Goal: Task Accomplishment & Management: Manage account settings

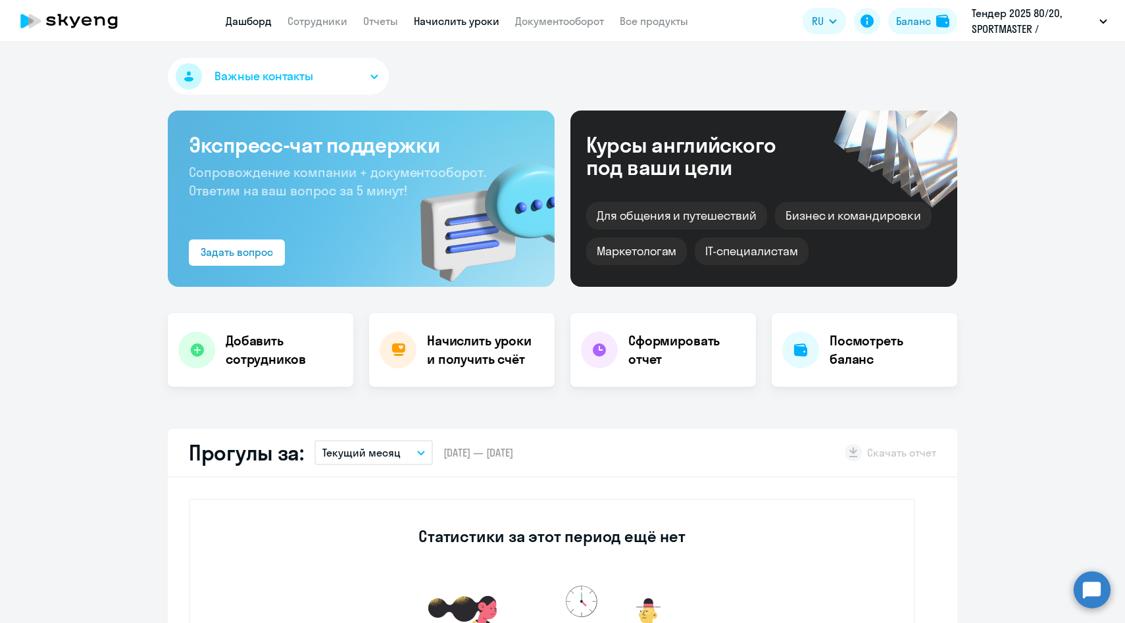
click at [469, 18] on link "Начислить уроки" at bounding box center [457, 20] width 86 height 13
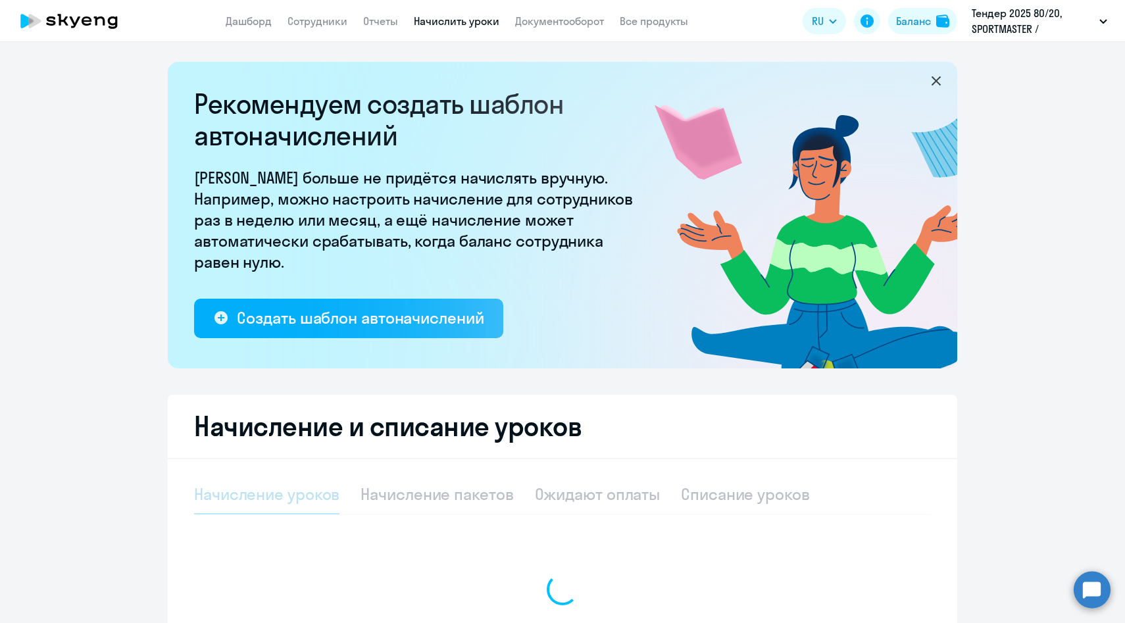
select select "10"
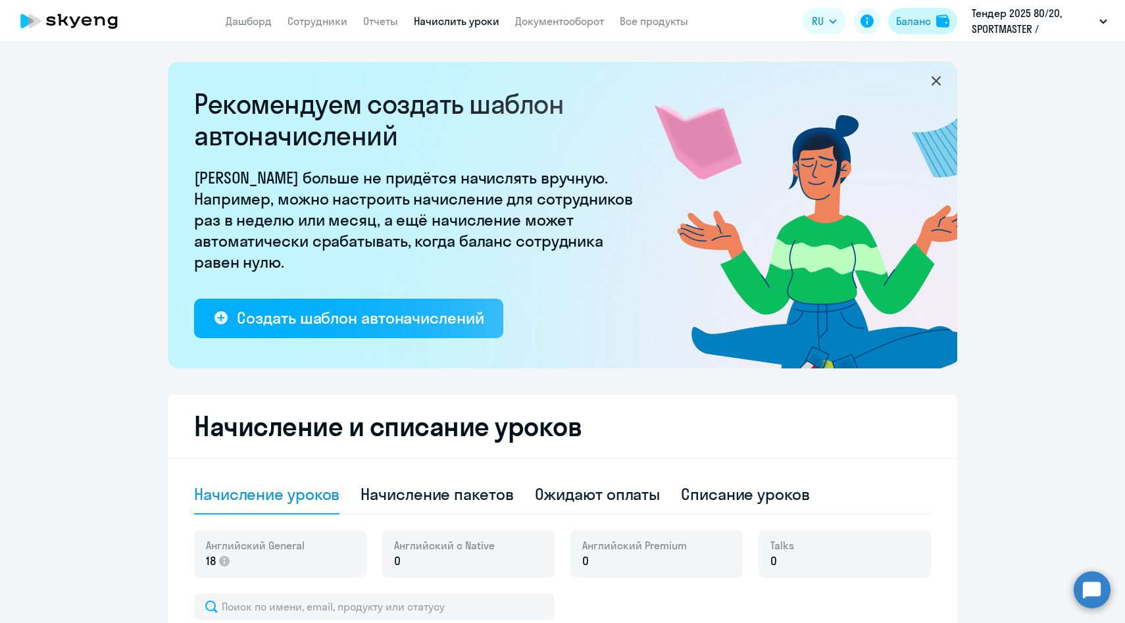
click at [913, 29] on button "Баланс" at bounding box center [922, 21] width 69 height 26
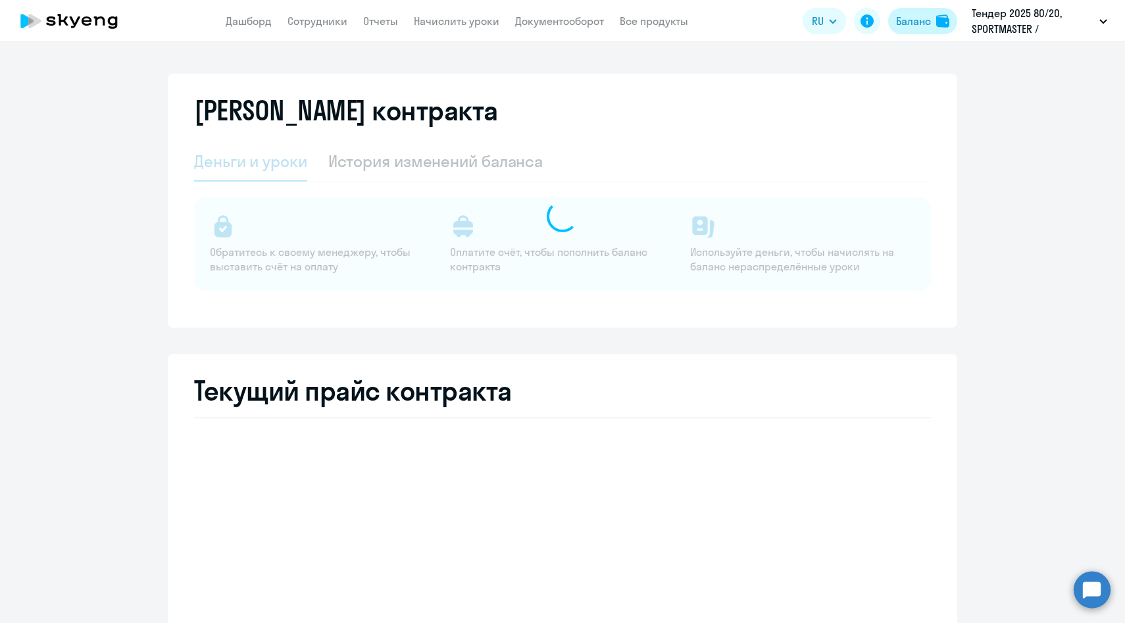
select select "english_adult_not_native_speaker"
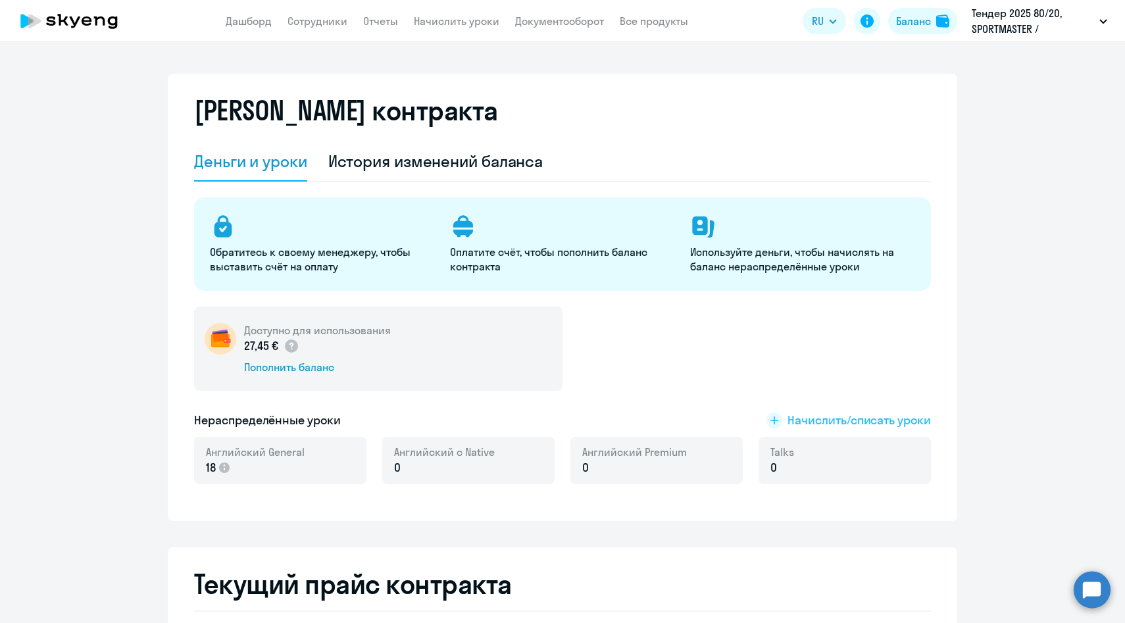
click at [830, 418] on span "Начислить/списать уроки" at bounding box center [859, 420] width 143 height 17
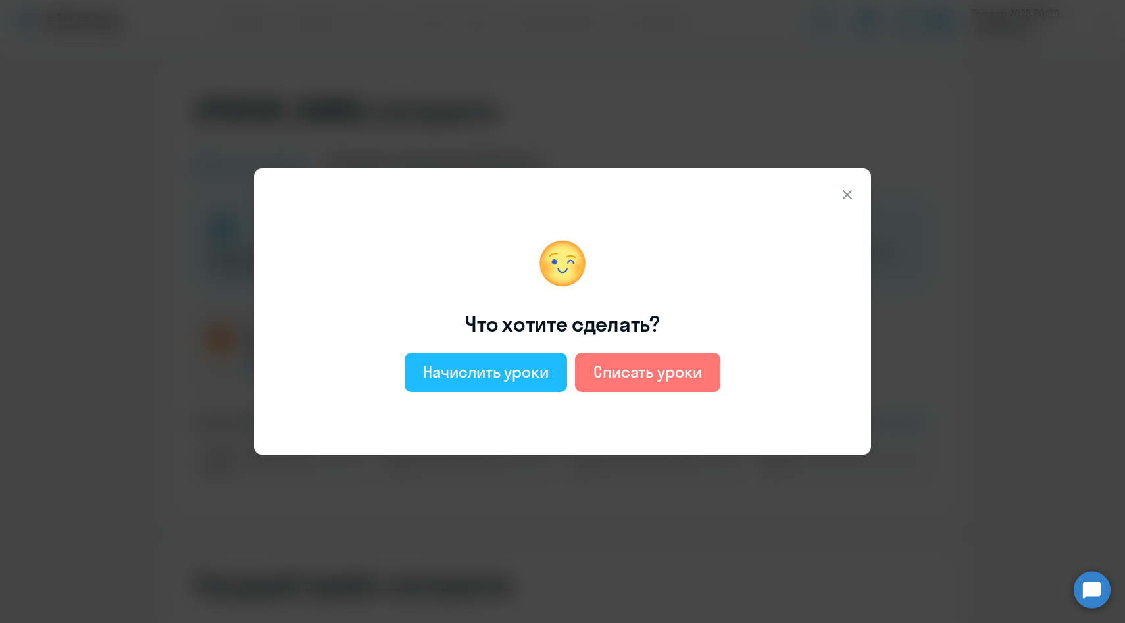
click at [481, 370] on div "Начислить уроки" at bounding box center [486, 371] width 126 height 21
select select "english_adult_not_native_speaker"
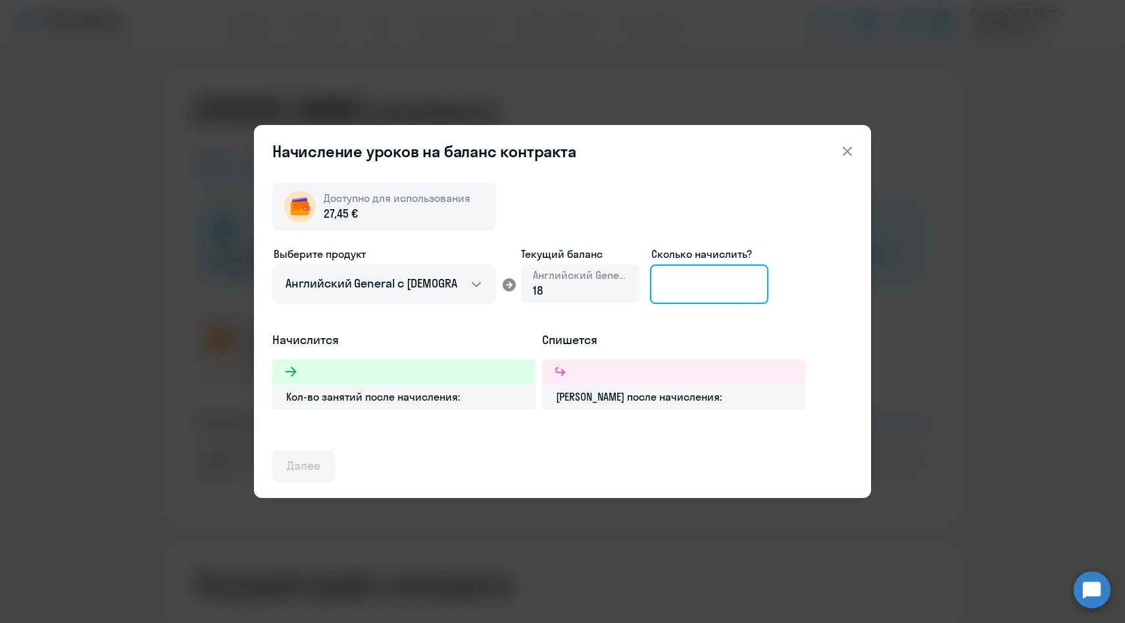
click at [681, 288] on input at bounding box center [709, 283] width 118 height 39
type input "18"
click at [852, 148] on icon at bounding box center [848, 151] width 16 height 16
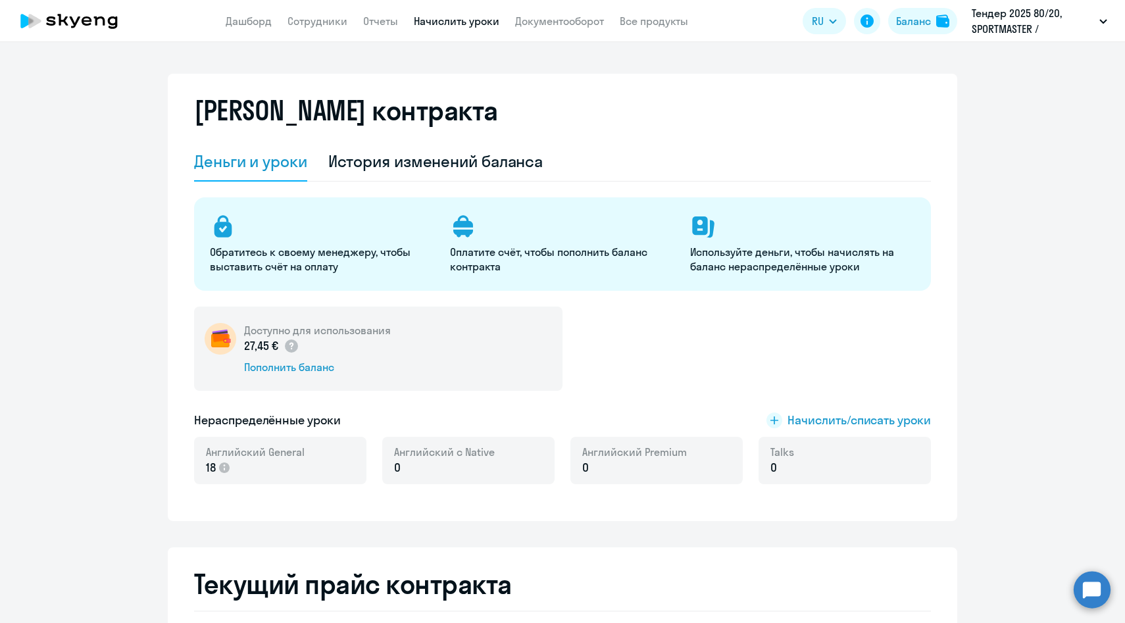
click at [449, 25] on link "Начислить уроки" at bounding box center [457, 20] width 86 height 13
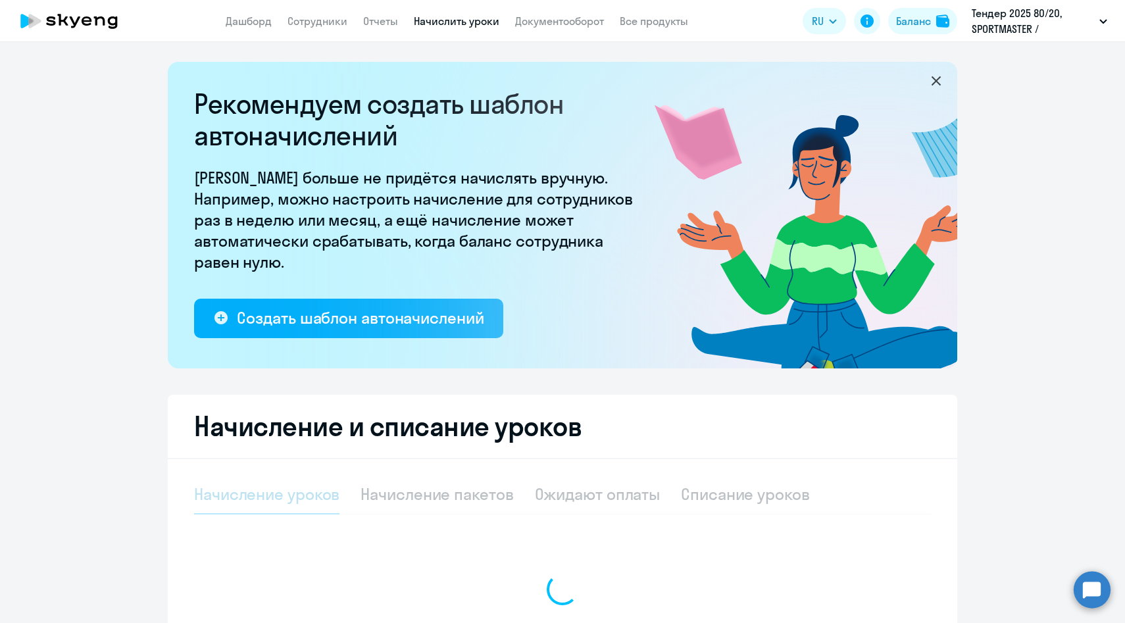
select select "10"
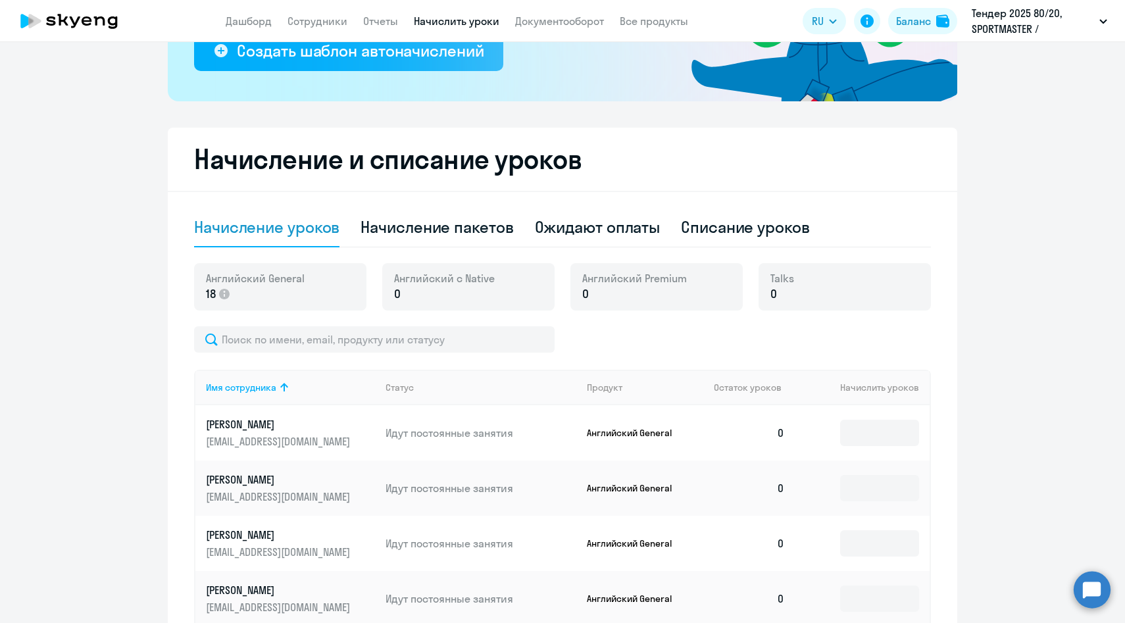
scroll to position [273, 0]
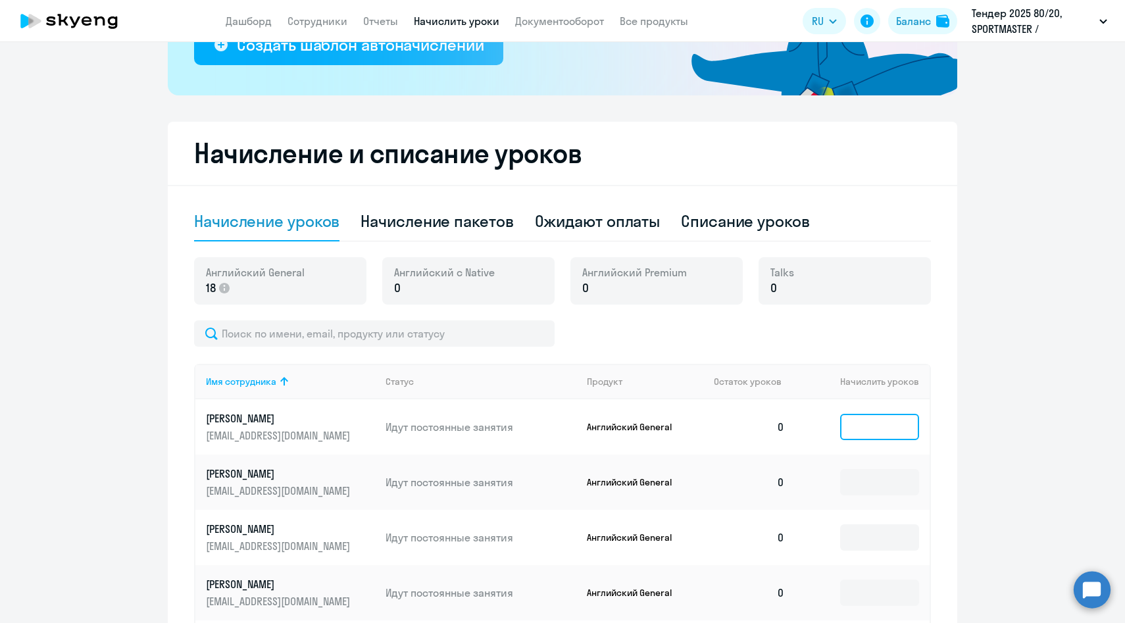
click at [879, 428] on input at bounding box center [879, 427] width 79 height 26
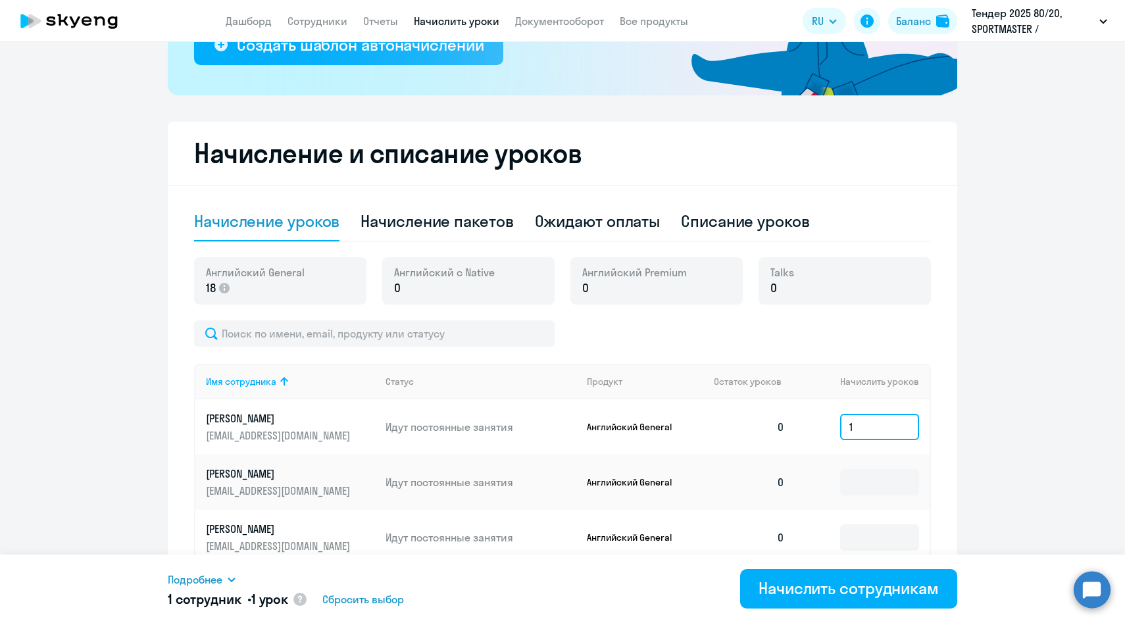
type input "1"
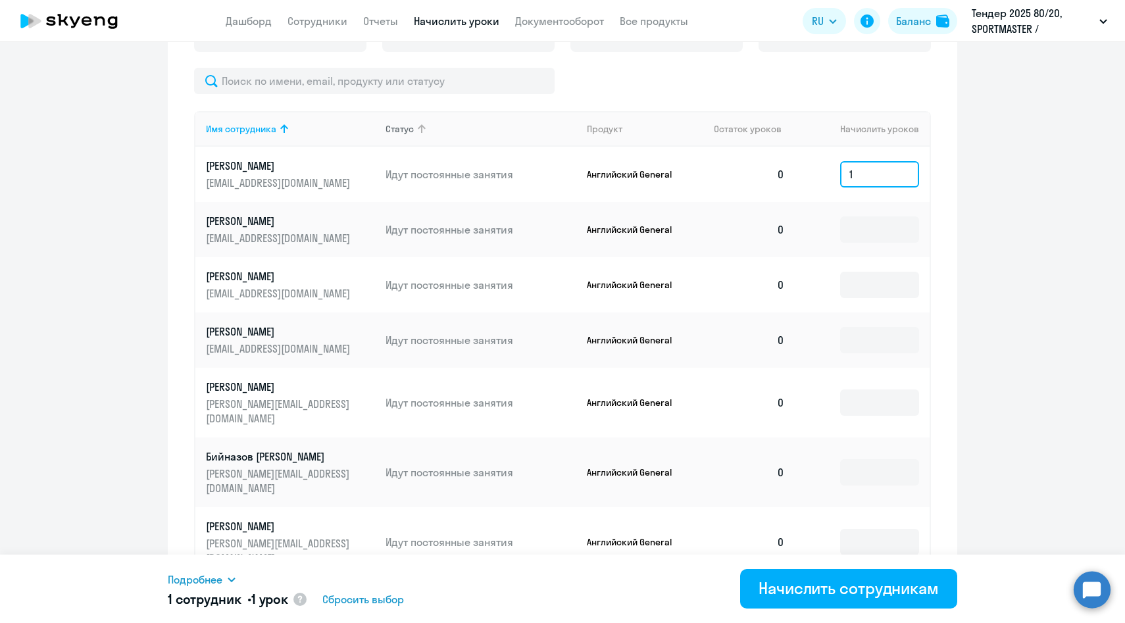
scroll to position [503, 0]
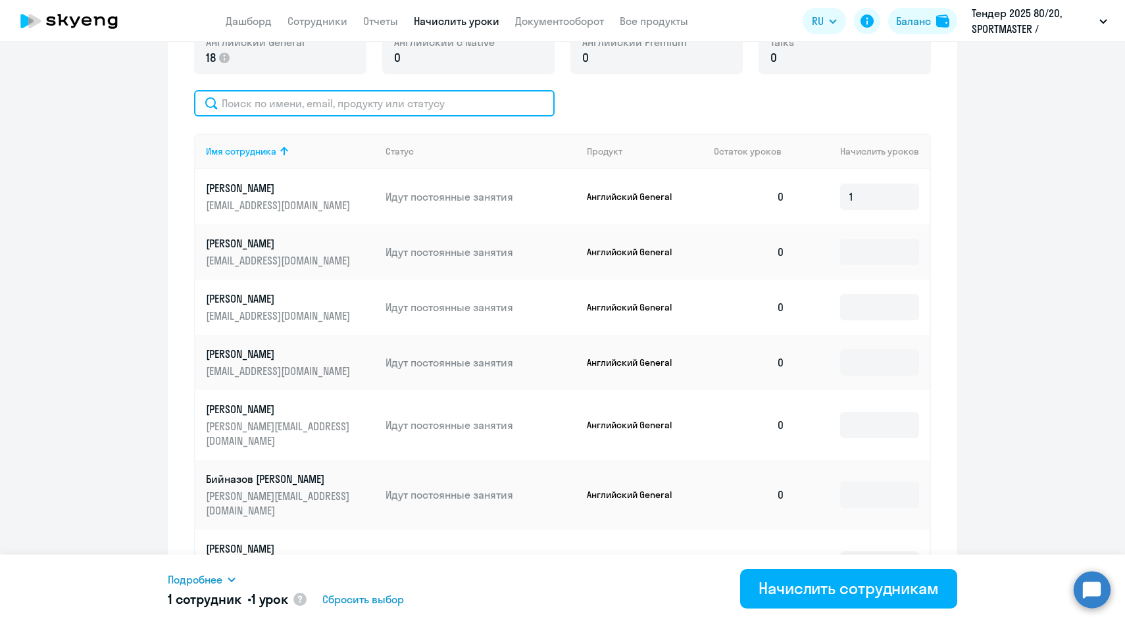
click at [297, 105] on input "text" at bounding box center [374, 103] width 361 height 26
paste input "Utegenova"
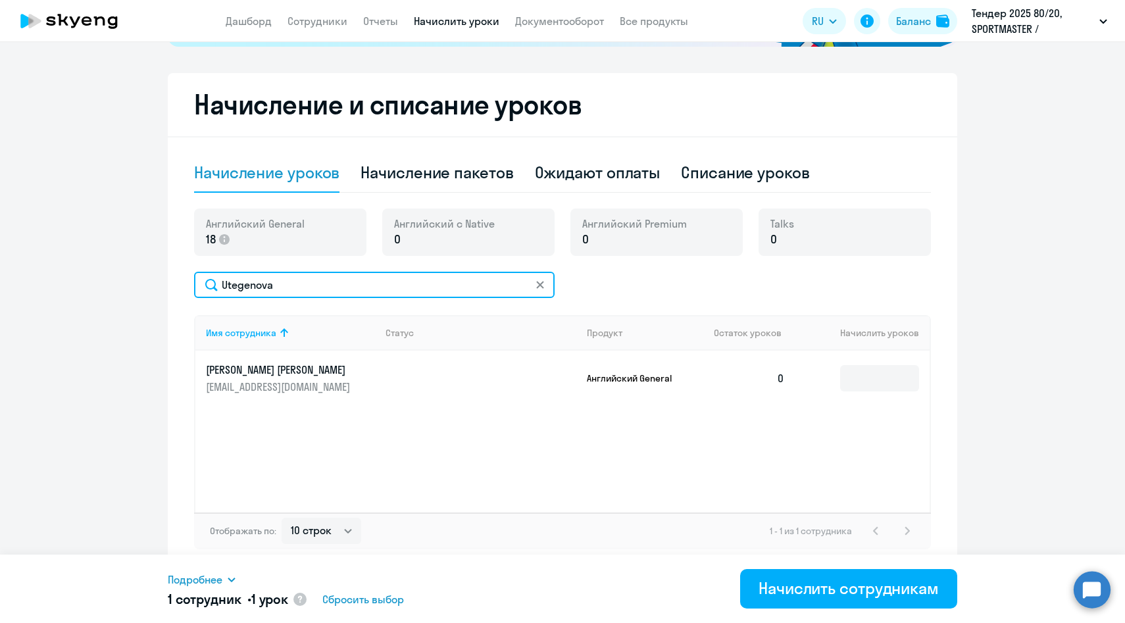
scroll to position [322, 0]
type input "Utegenova"
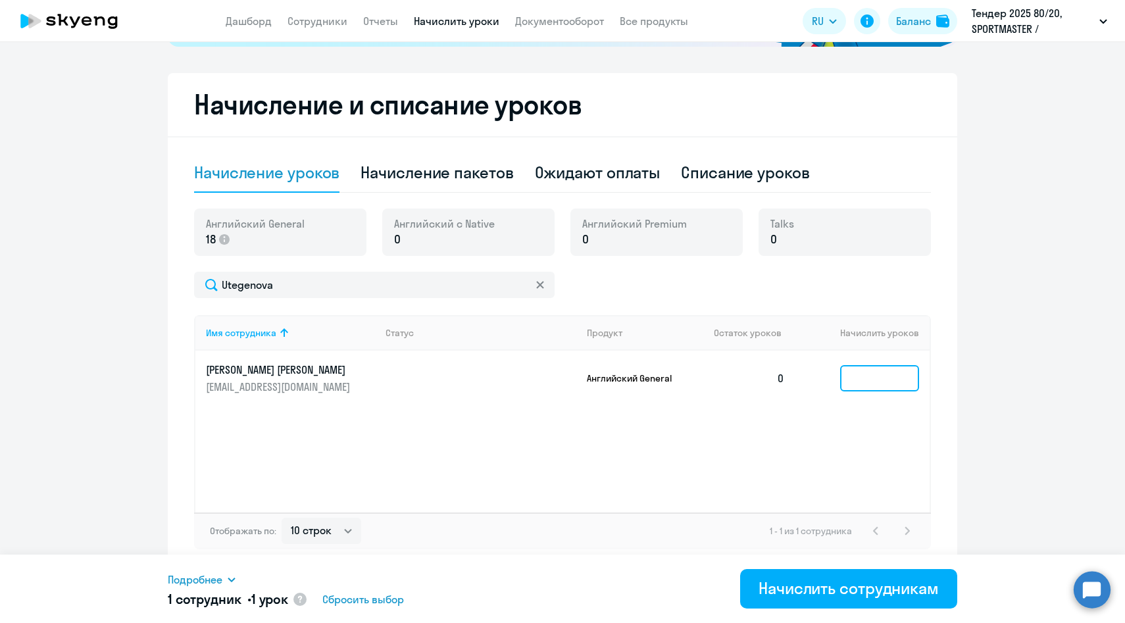
click at [911, 378] on input at bounding box center [879, 378] width 79 height 26
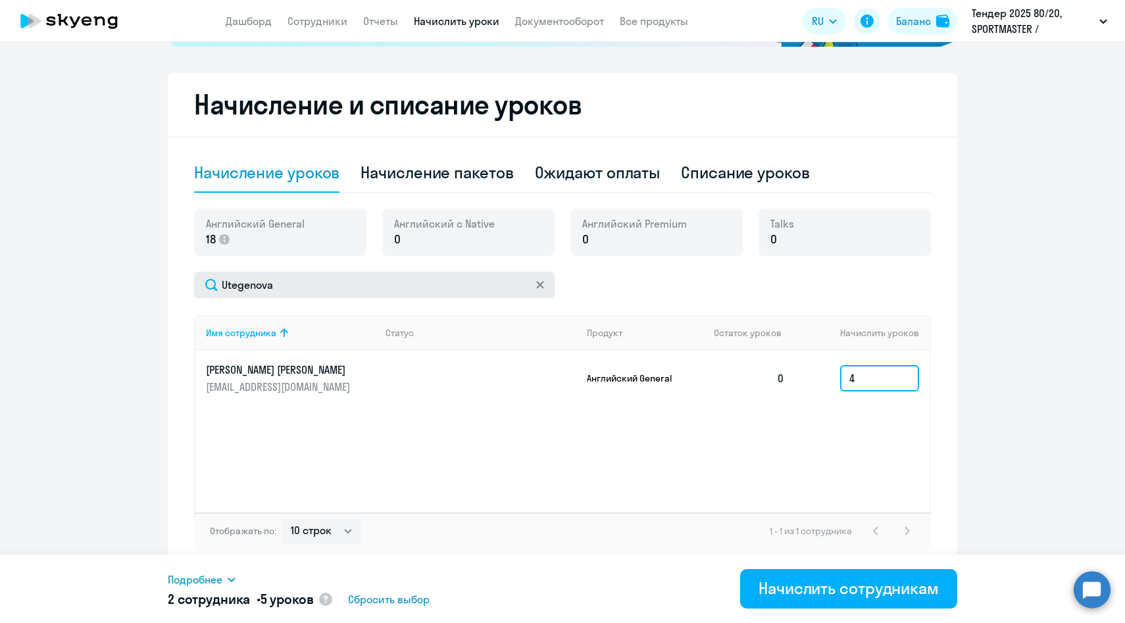
type input "4"
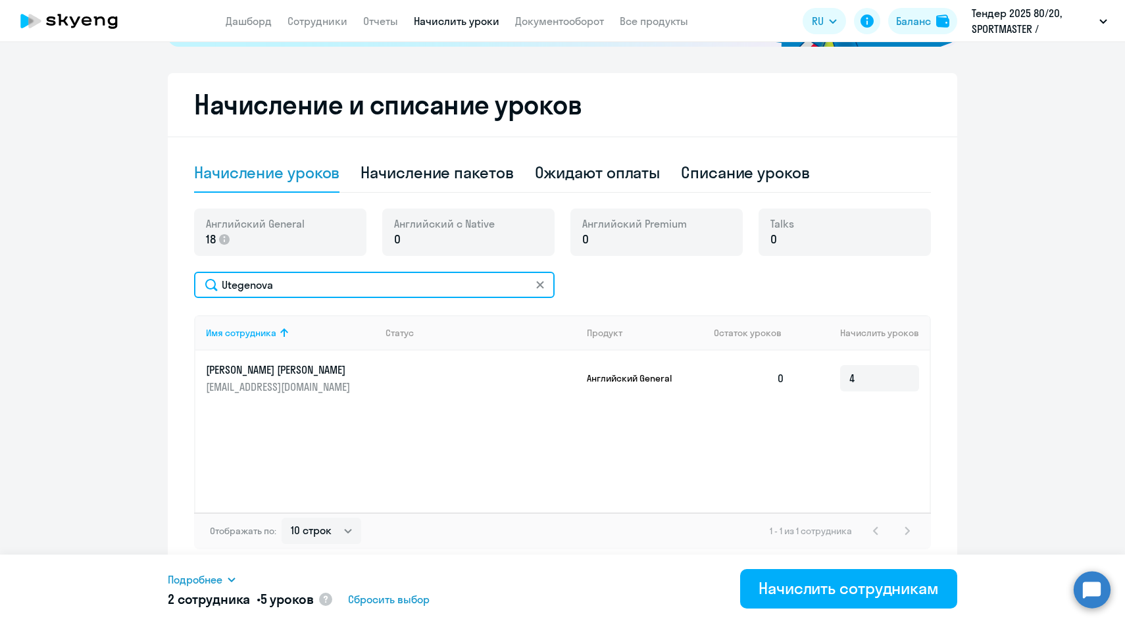
click at [249, 280] on input "Utegenova" at bounding box center [374, 285] width 361 height 26
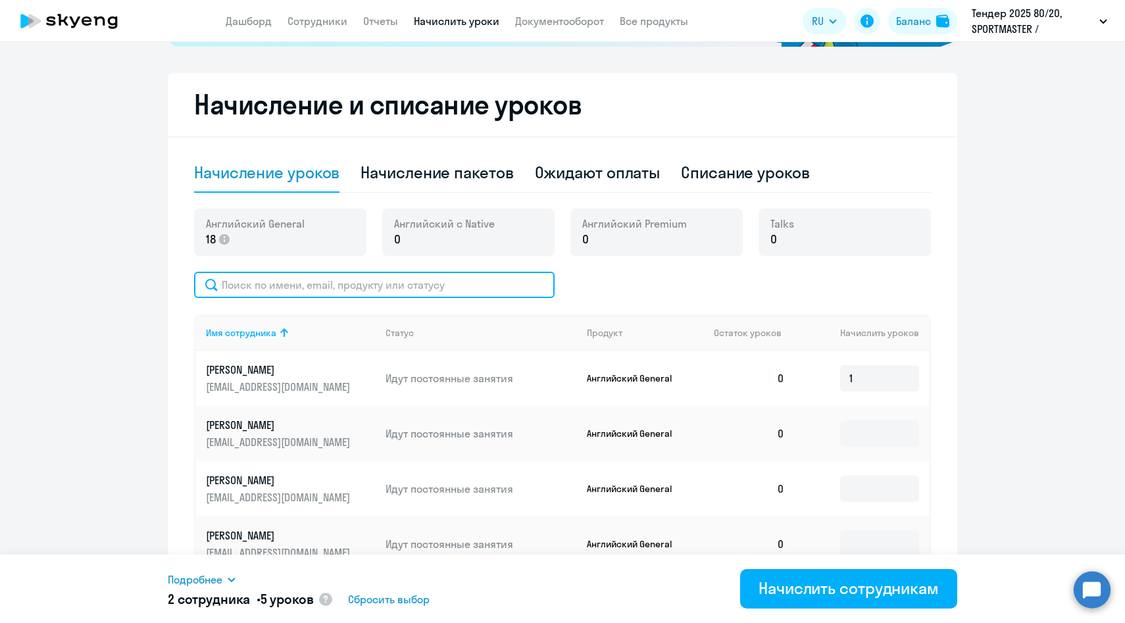
click at [269, 290] on input "text" at bounding box center [374, 285] width 361 height 26
paste input "Kazakova"
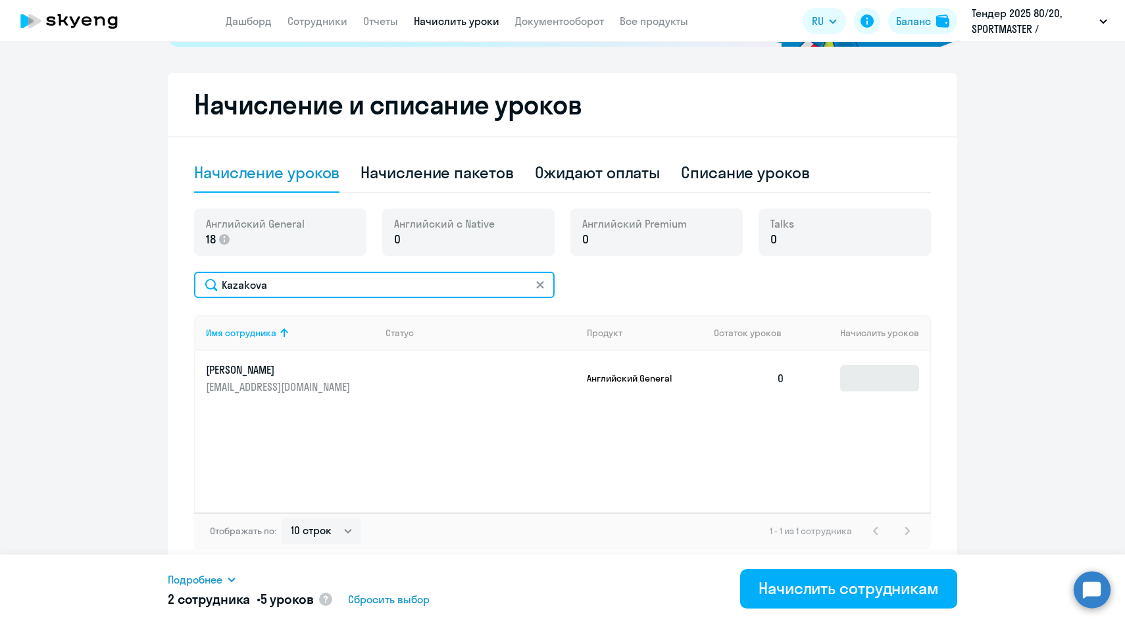
type input "Kazakova"
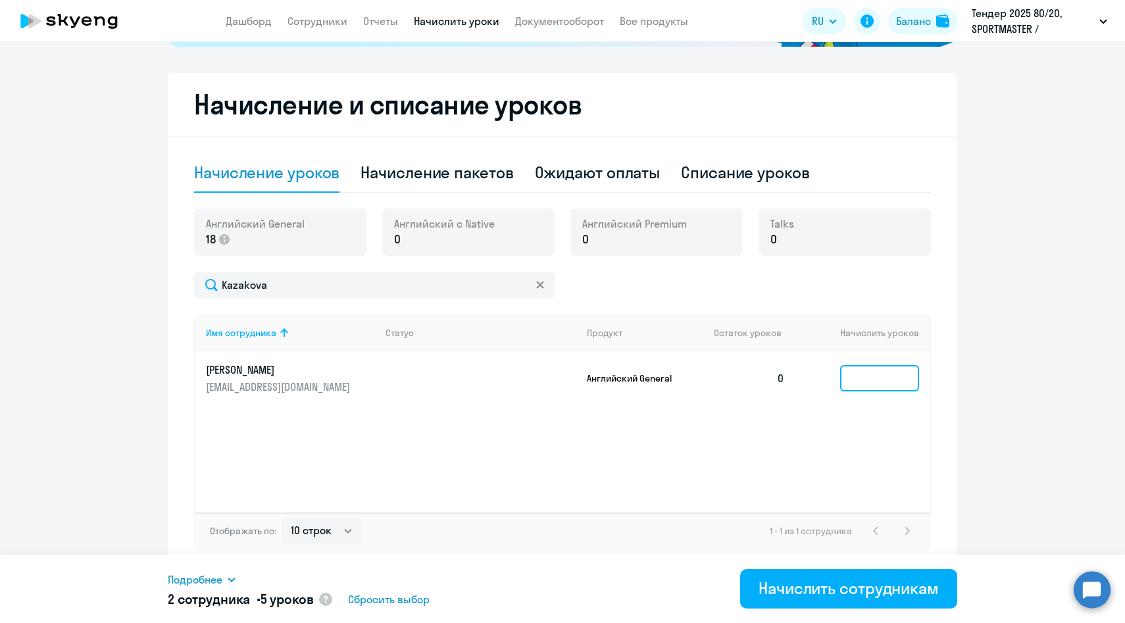
click at [873, 382] on input at bounding box center [879, 378] width 79 height 26
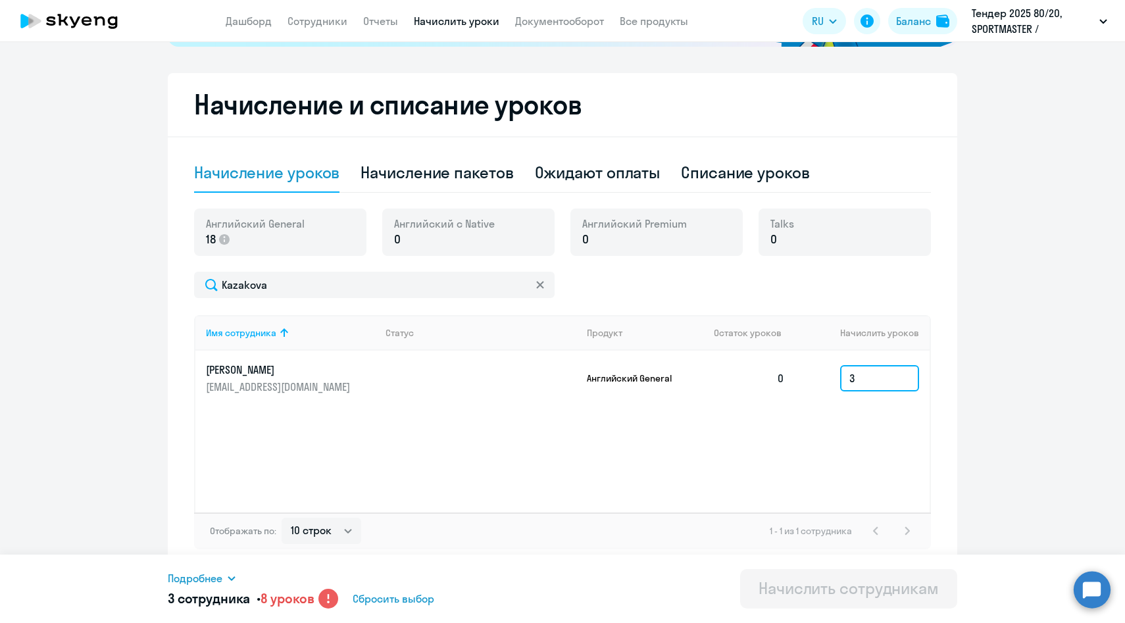
type input "3"
click at [201, 581] on span "Подробнее" at bounding box center [195, 578] width 55 height 16
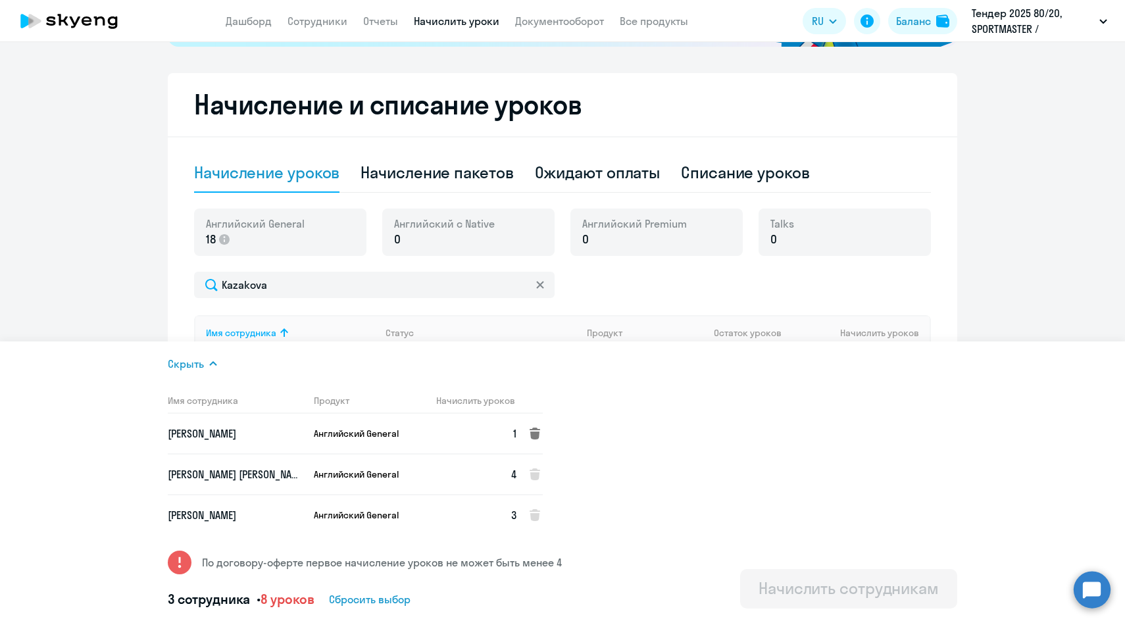
click at [530, 436] on icon at bounding box center [535, 434] width 11 height 12
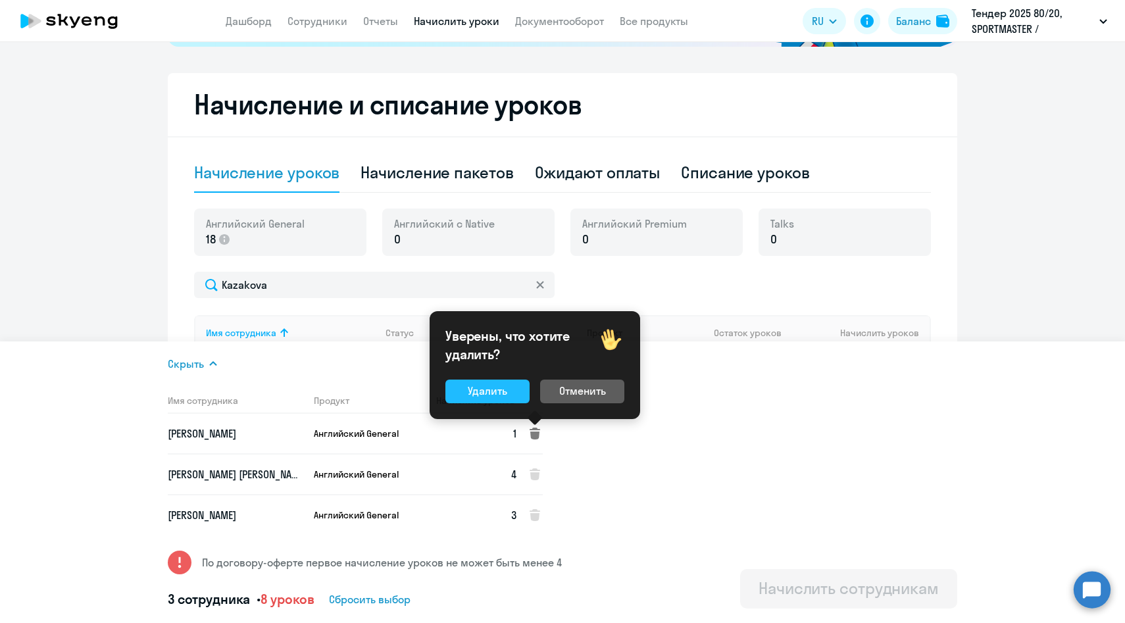
click at [501, 392] on div "Удалить" at bounding box center [487, 391] width 39 height 16
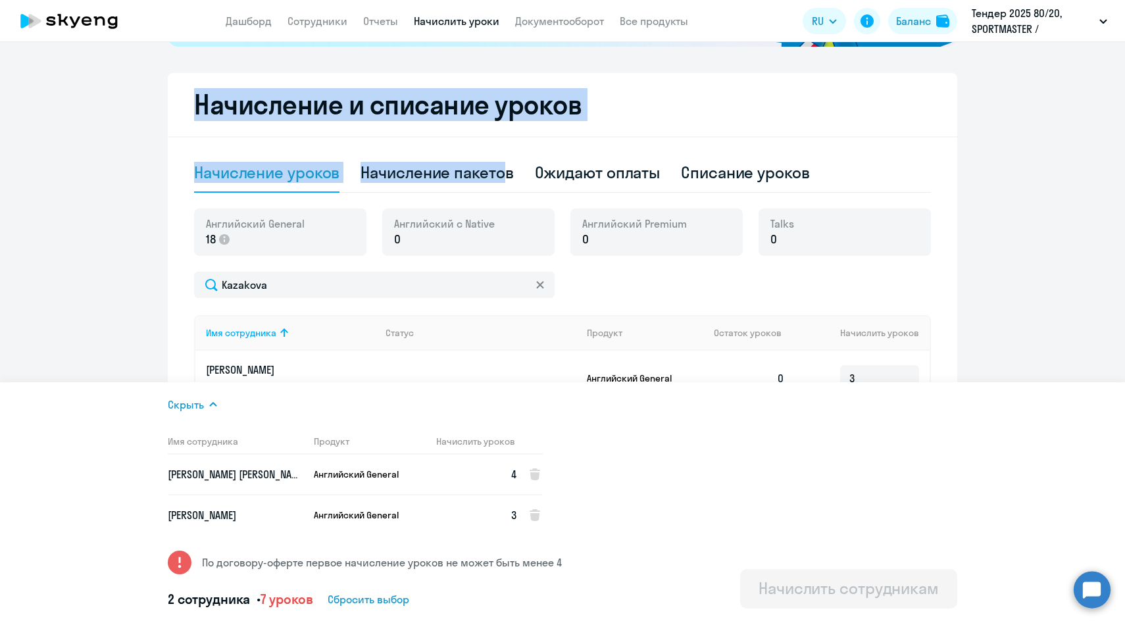
drag, startPoint x: 197, startPoint y: 106, endPoint x: 516, endPoint y: 178, distance: 326.6
click at [516, 178] on div "Начисление и списание уроков Начисление уроков Начисление пакетов Ожидают оплат…" at bounding box center [563, 321] width 790 height 497
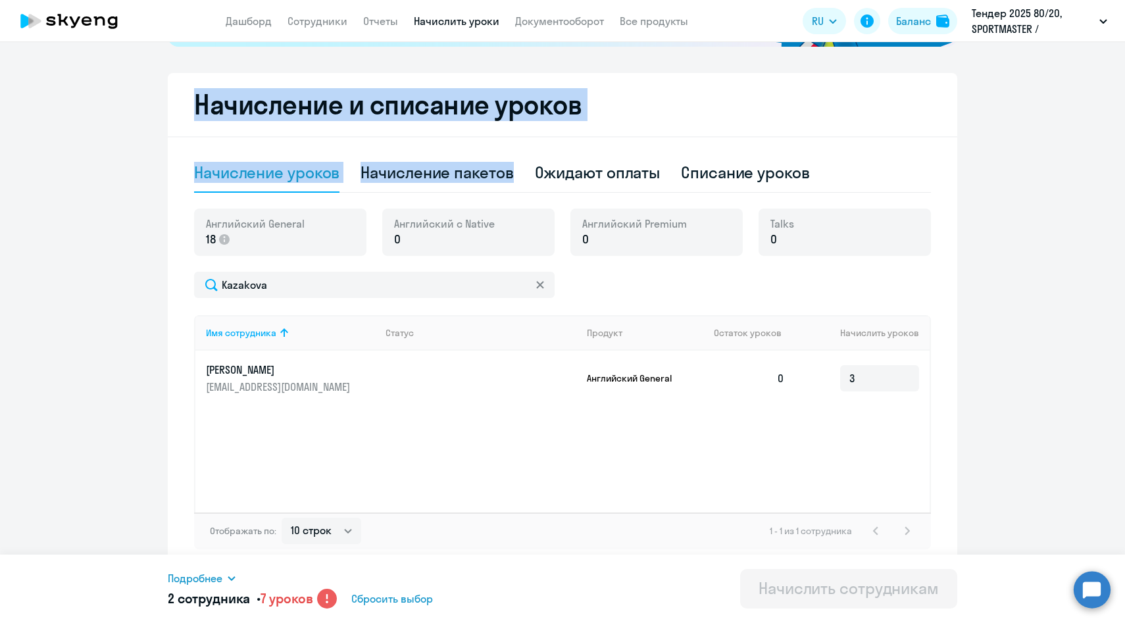
click at [520, 173] on div "Начисление уроков Начисление пакетов Ожидают оплаты Списание уроков" at bounding box center [562, 172] width 737 height 39
drag, startPoint x: 520, startPoint y: 173, endPoint x: 318, endPoint y: 68, distance: 227.5
click at [318, 68] on div "Рекомендуем создать шаблон автоначислений Уроки больше не придётся начислять вр…" at bounding box center [563, 155] width 790 height 830
click at [316, 101] on h2 "Начисление и списание уроков" at bounding box center [562, 105] width 737 height 32
